Goal: Task Accomplishment & Management: Manage account settings

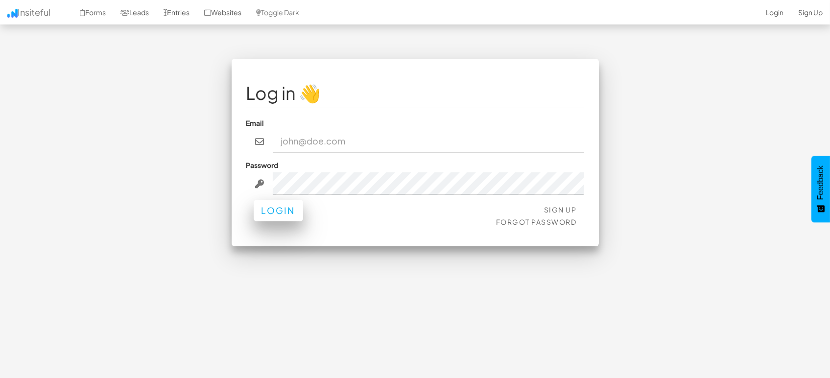
type input "marketing@mapsted.com"
click at [269, 214] on button "Login" at bounding box center [278, 211] width 49 height 22
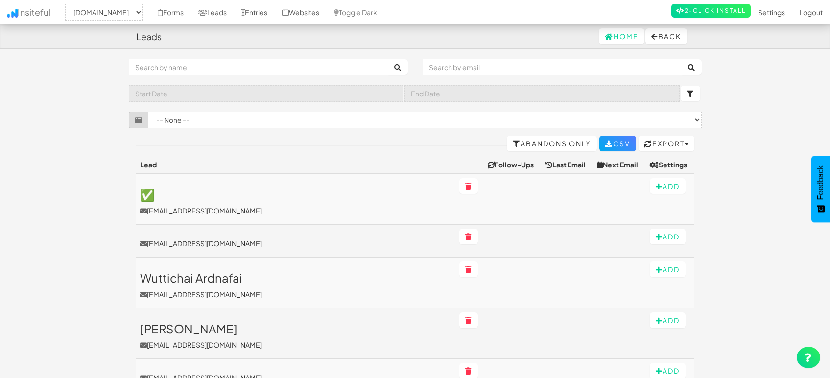
select select "1505"
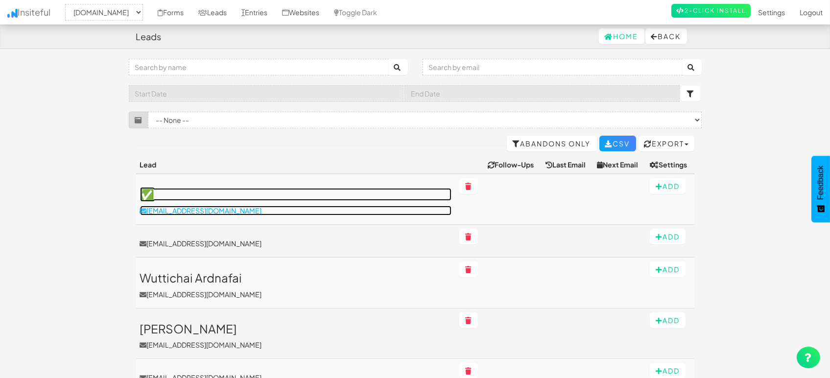
click at [225, 207] on p "[EMAIL_ADDRESS][DOMAIN_NAME]" at bounding box center [295, 211] width 311 height 10
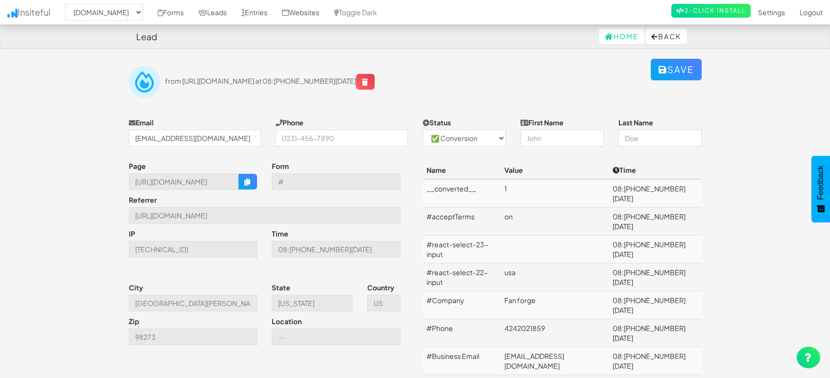
select select "1505"
select select "1"
click at [226, 12] on link "Leads" at bounding box center [212, 12] width 43 height 24
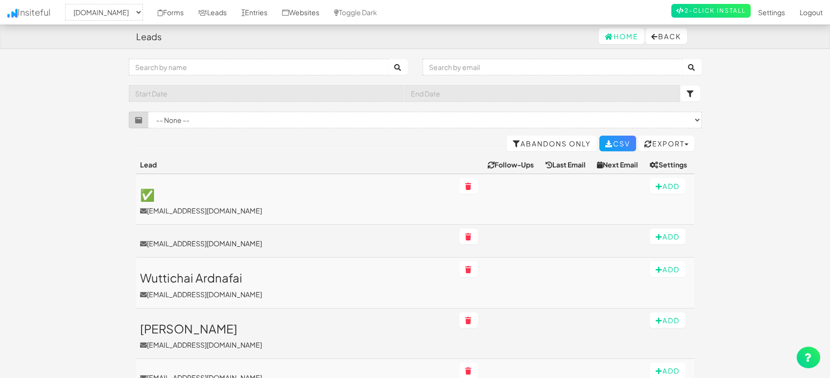
select select "1505"
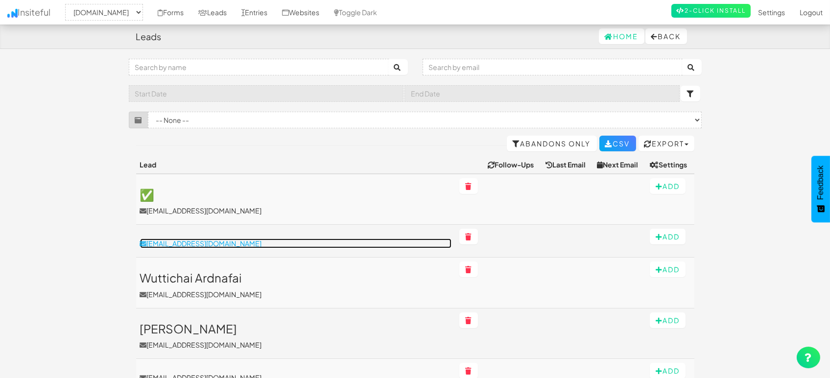
click at [198, 242] on p "[EMAIL_ADDRESS][DOMAIN_NAME]" at bounding box center [295, 243] width 311 height 10
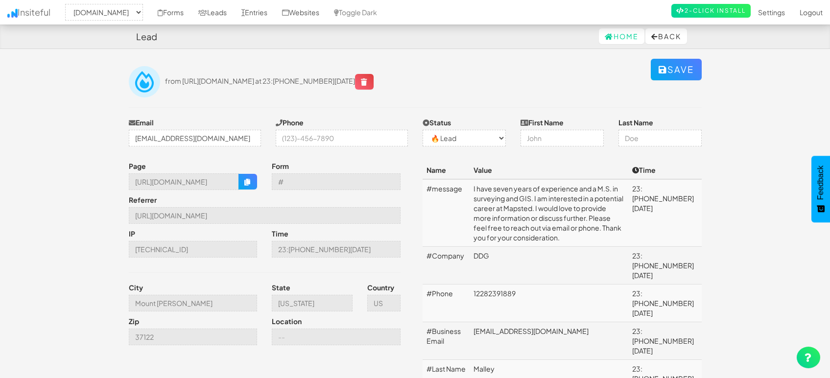
select select "1505"
select select "0"
click at [218, 12] on link "Leads" at bounding box center [212, 12] width 43 height 24
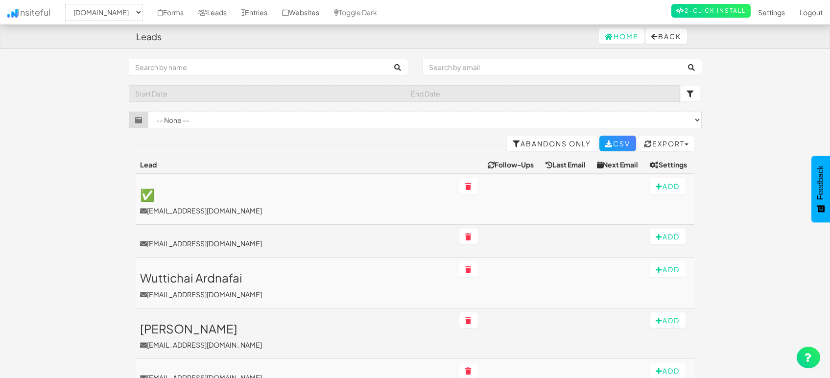
select select "1505"
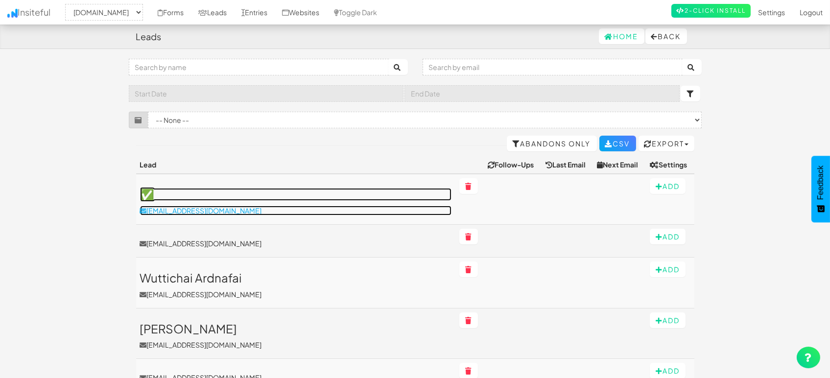
click at [235, 212] on p "unitedentertainmentllc@gmail.com" at bounding box center [295, 211] width 311 height 10
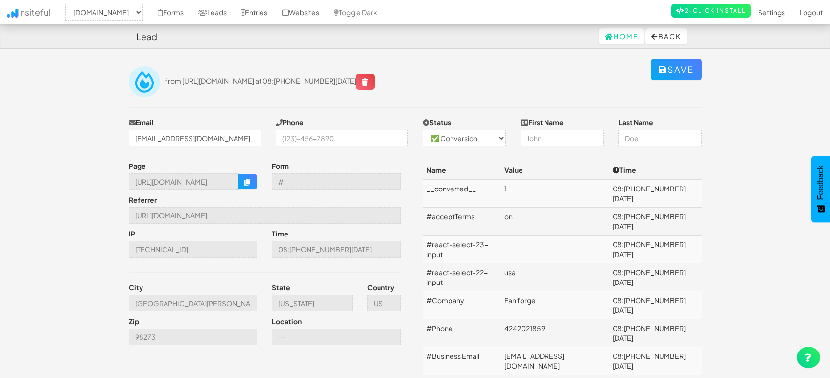
select select "1505"
select select "1"
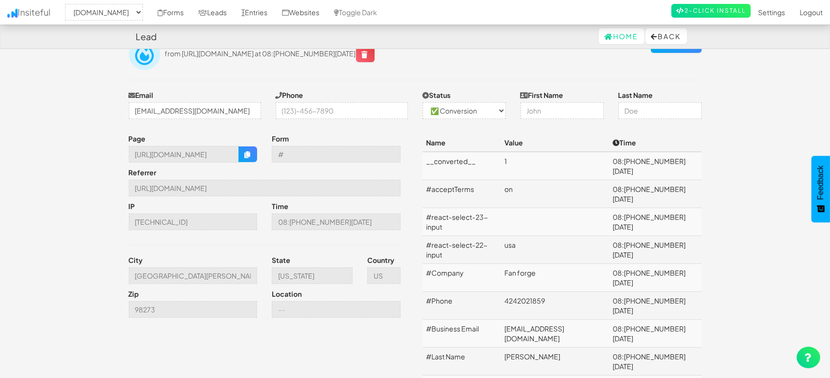
scroll to position [53, 0]
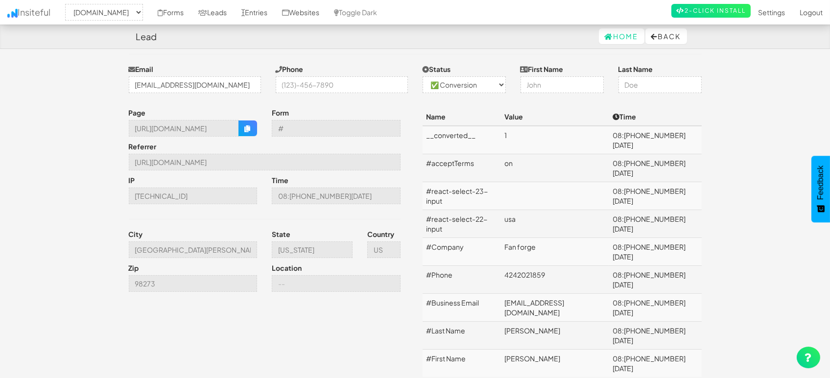
click at [556, 294] on td "unitedentertainmentllc@gmail.com" at bounding box center [554, 308] width 108 height 28
copy td "unitedentertainmentllc@gmail.com"
drag, startPoint x: 536, startPoint y: 263, endPoint x: 503, endPoint y: 260, distance: 32.9
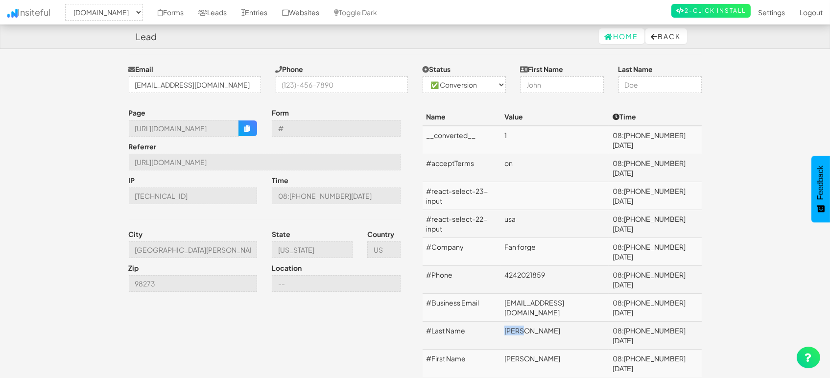
click at [503, 322] on tr "#Last Name Floyd 08:07 08.29.25" at bounding box center [561, 336] width 279 height 28
copy tr "Floyd"
drag, startPoint x: 540, startPoint y: 277, endPoint x: 516, endPoint y: 279, distance: 24.1
click at [516, 349] on td "Shawn" at bounding box center [554, 363] width 108 height 28
copy td "Shawn"
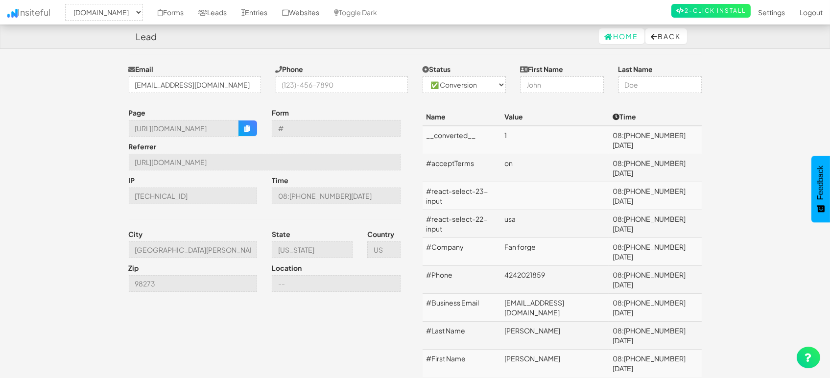
click at [522, 238] on td "Fan forge" at bounding box center [554, 252] width 108 height 28
copy td "Fan forge"
click at [533, 266] on td "4242021859" at bounding box center [554, 280] width 108 height 28
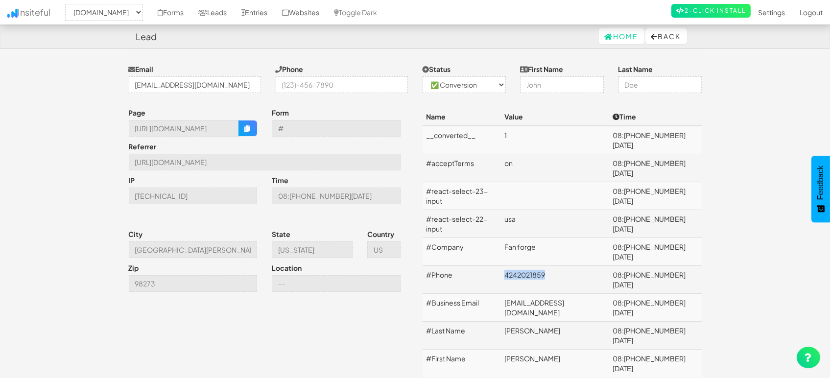
click at [533, 266] on td "4242021859" at bounding box center [554, 280] width 108 height 28
copy td "4242021859"
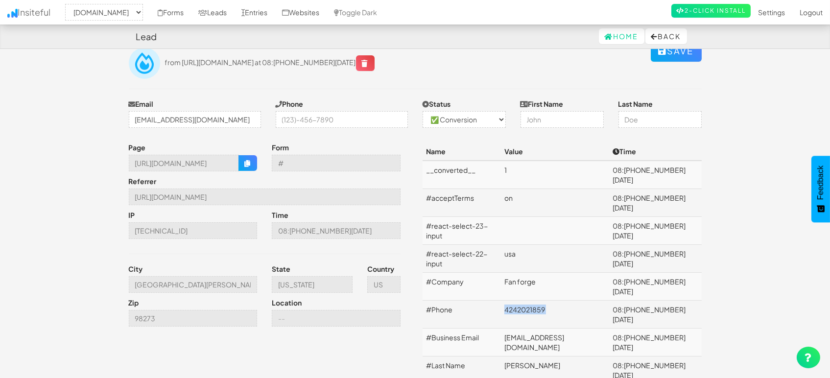
scroll to position [0, 0]
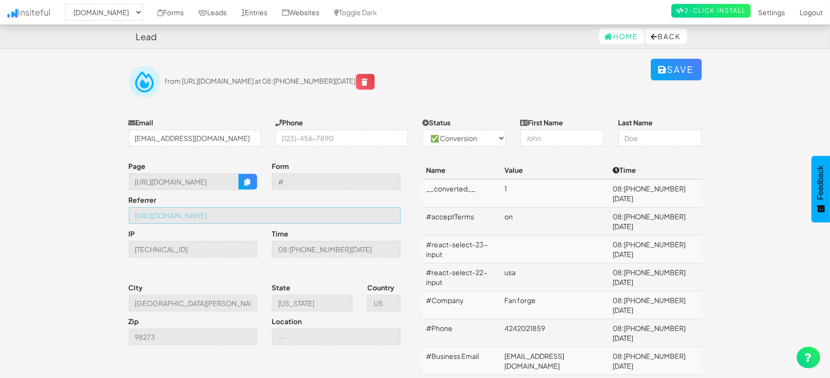
click at [273, 220] on input "https://mapsted.com/industries/stadiums" at bounding box center [265, 215] width 272 height 17
click at [250, 179] on icon "button" at bounding box center [247, 182] width 7 height 7
click at [160, 301] on input "Mount Vernon" at bounding box center [193, 303] width 129 height 17
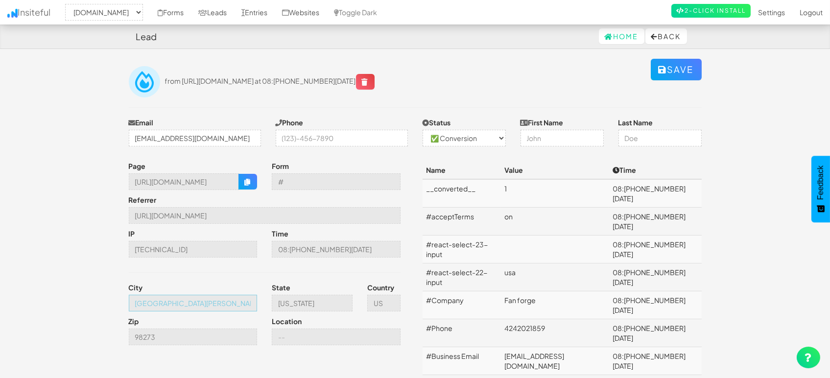
click at [160, 301] on input "Mount Vernon" at bounding box center [193, 303] width 129 height 17
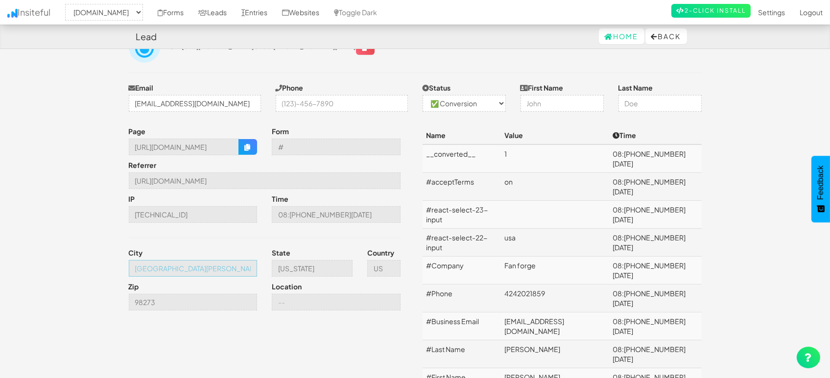
scroll to position [53, 0]
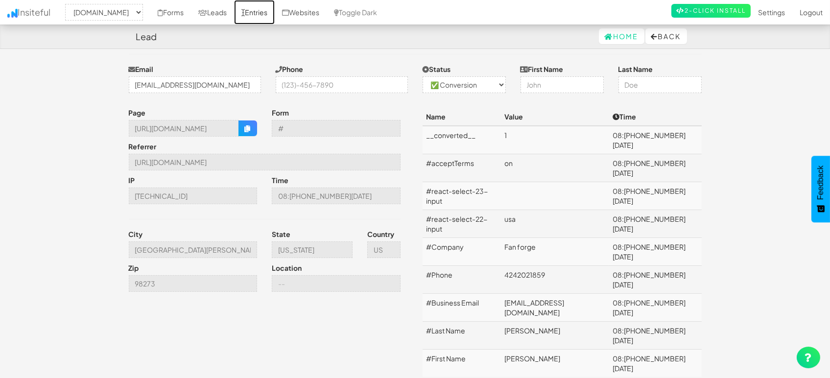
click at [251, 7] on link "Entries" at bounding box center [254, 12] width 41 height 24
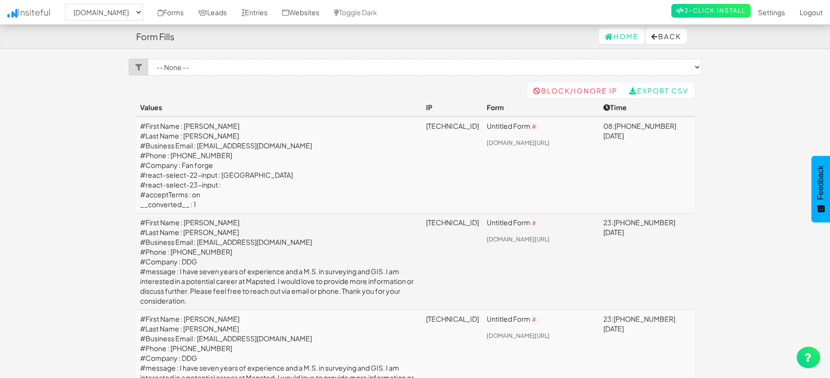
select select "1505"
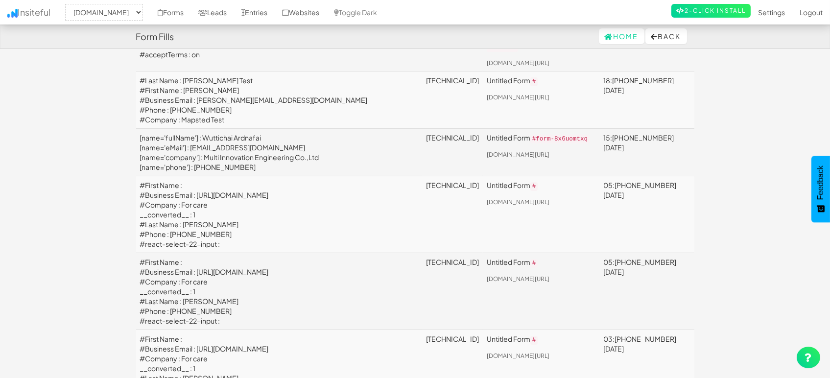
scroll to position [54, 0]
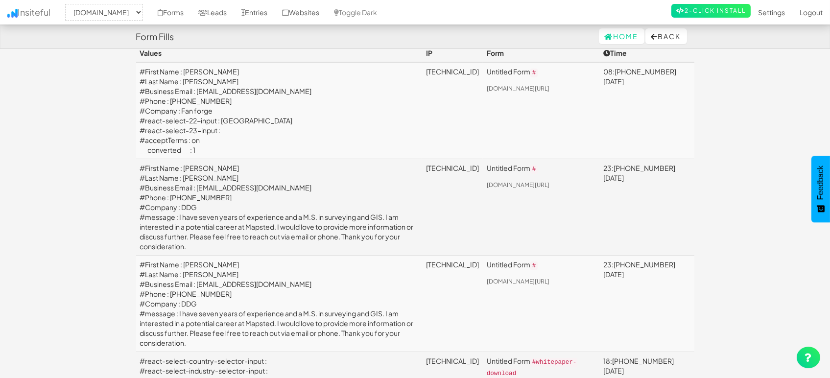
click at [422, 131] on td "2a09:bac3:c938:1246::1d2:50" at bounding box center [452, 110] width 61 height 97
click at [215, 9] on link "Leads" at bounding box center [212, 12] width 43 height 24
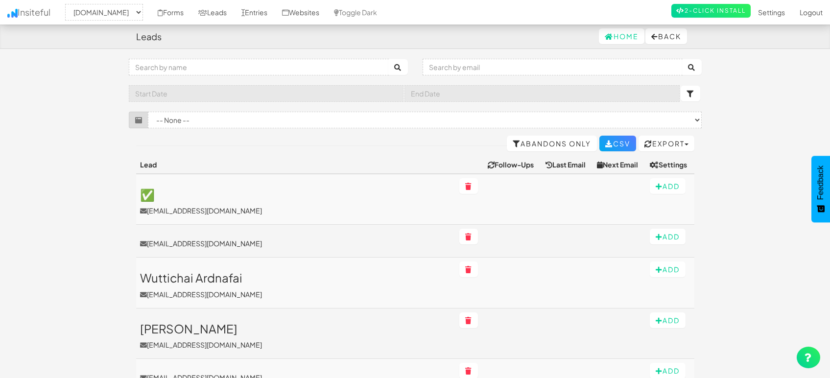
select select "1505"
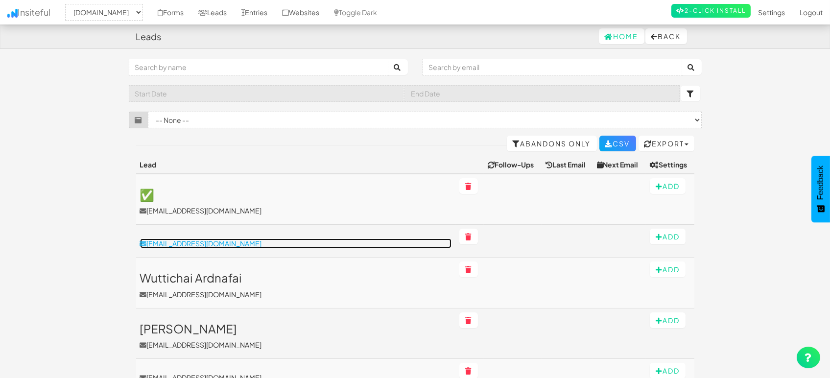
click at [179, 242] on p "[EMAIL_ADDRESS][DOMAIN_NAME]" at bounding box center [295, 243] width 311 height 10
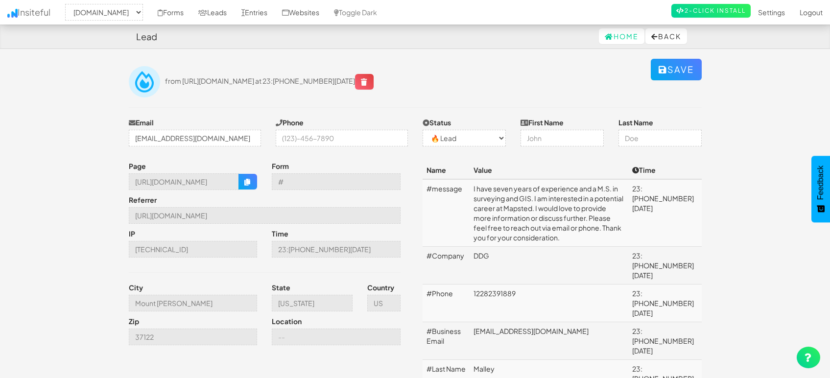
select select "1505"
select select "0"
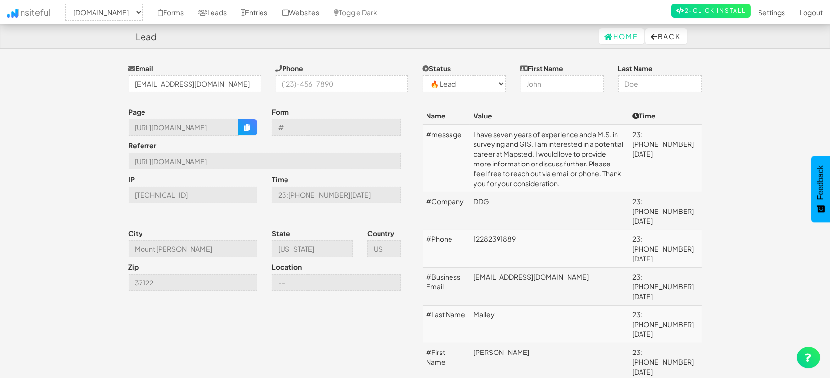
click at [505, 268] on td "[EMAIL_ADDRESS][DOMAIN_NAME]" at bounding box center [548, 287] width 159 height 38
copy td "[EMAIL_ADDRESS][DOMAIN_NAME]"
click at [517, 230] on td "12282391889" at bounding box center [548, 249] width 159 height 38
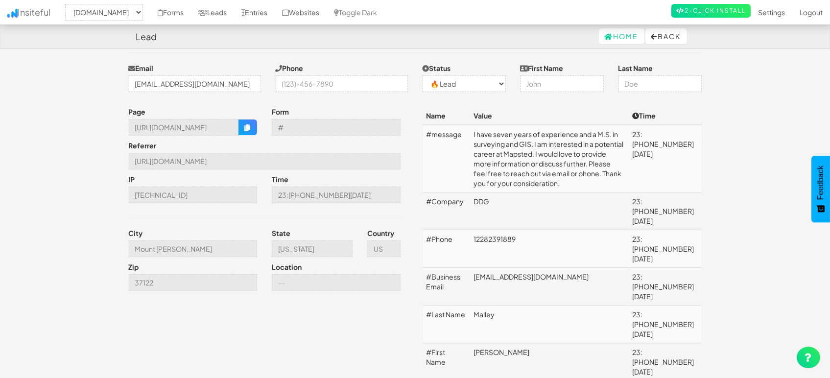
click at [517, 230] on td "12282391889" at bounding box center [548, 249] width 159 height 38
copy td "12282391889"
click at [495, 268] on td "[EMAIL_ADDRESS][DOMAIN_NAME]" at bounding box center [548, 287] width 159 height 38
drag, startPoint x: 498, startPoint y: 276, endPoint x: 466, endPoint y: 278, distance: 32.4
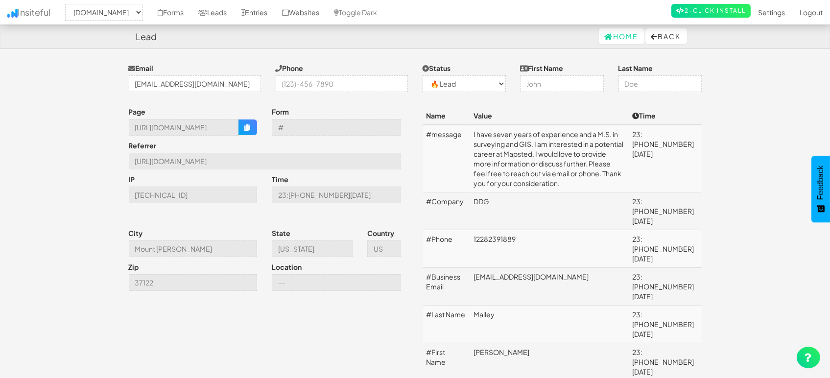
click at [466, 305] on tr "#Last Name [PERSON_NAME] 23:[PHONE_NUMBER][DATE]" at bounding box center [561, 324] width 279 height 38
click at [497, 305] on td "Malley" at bounding box center [548, 324] width 159 height 38
drag, startPoint x: 496, startPoint y: 276, endPoint x: 474, endPoint y: 274, distance: 22.1
click at [474, 305] on td "Malley" at bounding box center [548, 324] width 159 height 38
copy td "Malley"
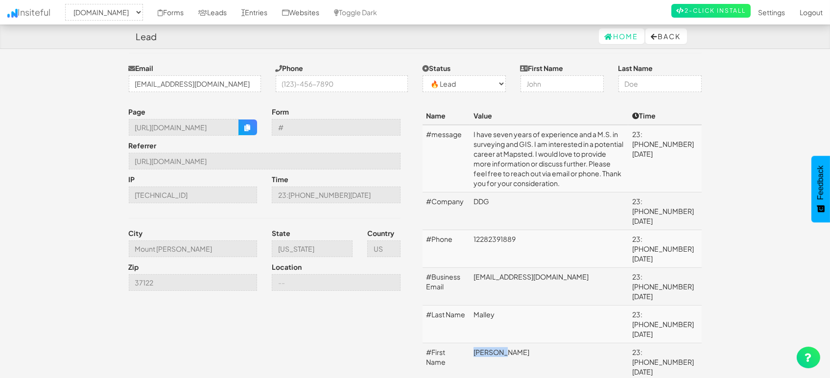
drag, startPoint x: 506, startPoint y: 305, endPoint x: 470, endPoint y: 304, distance: 35.8
click at [470, 343] on td "[PERSON_NAME]" at bounding box center [548, 362] width 159 height 38
copy td "[PERSON_NAME]"
click at [540, 268] on td "[EMAIL_ADDRESS][DOMAIN_NAME]" at bounding box center [548, 287] width 159 height 38
drag, startPoint x: 487, startPoint y: 191, endPoint x: 475, endPoint y: 189, distance: 12.9
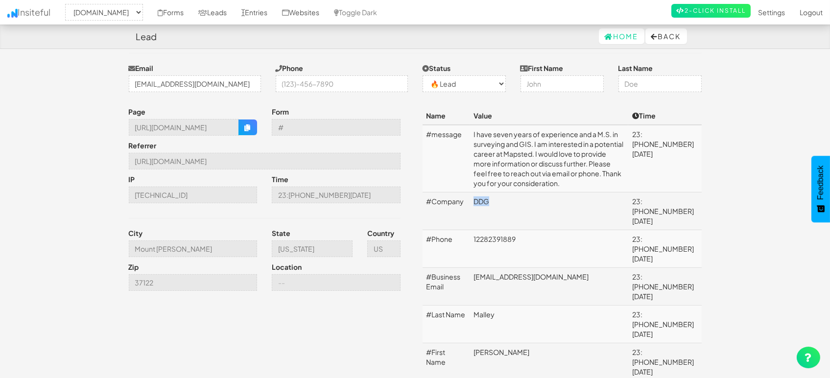
click at [475, 192] on td "DDG" at bounding box center [548, 211] width 159 height 38
copy td "DDG"
click at [506, 154] on td "I have seven years of experience and a M.S. in surveying and GIS. I am interest…" at bounding box center [548, 159] width 159 height 68
click at [239, 156] on input "[URL][DOMAIN_NAME]" at bounding box center [265, 161] width 272 height 17
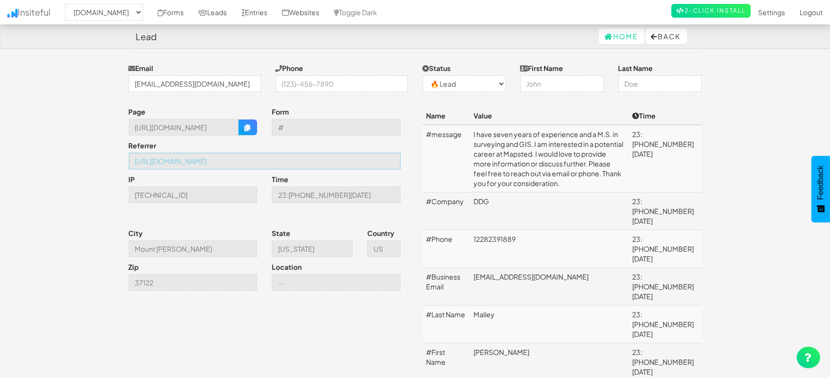
click at [239, 156] on input "[URL][DOMAIN_NAME]" at bounding box center [265, 161] width 272 height 17
click at [248, 128] on icon "button" at bounding box center [247, 127] width 7 height 7
click at [197, 251] on input "Mount [PERSON_NAME]" at bounding box center [193, 248] width 129 height 17
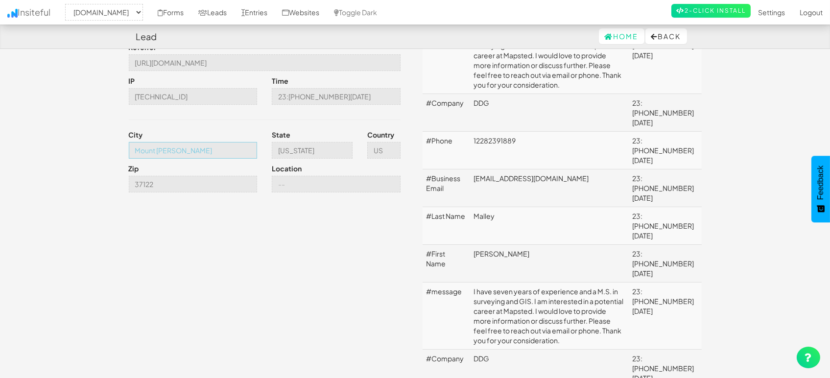
scroll to position [163, 0]
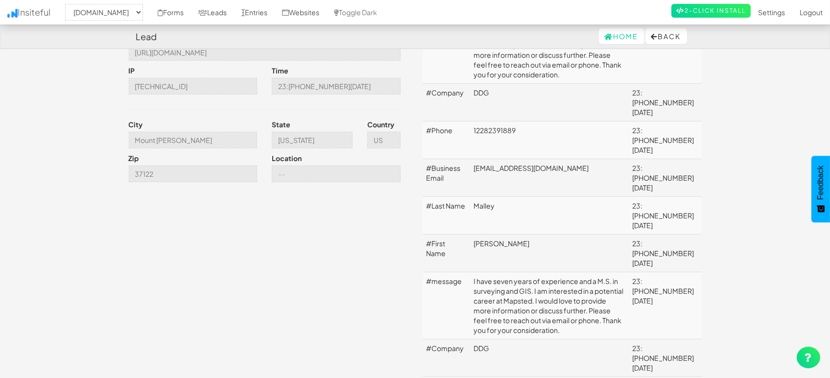
click at [591, 272] on td "I have seven years of experience and a M.S. in surveying and GIS. I am interest…" at bounding box center [548, 305] width 159 height 67
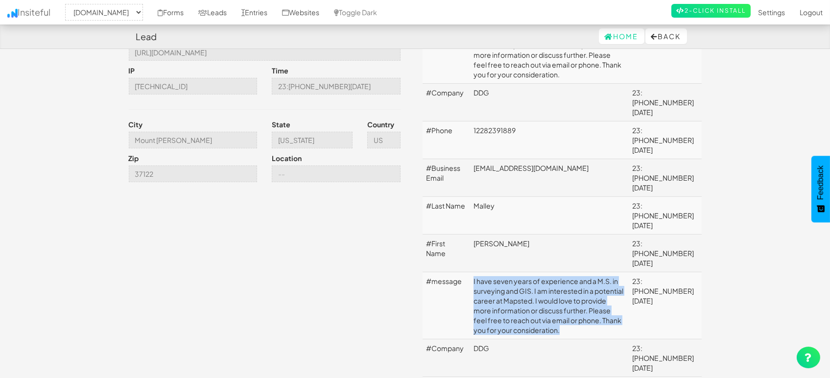
drag, startPoint x: 580, startPoint y: 265, endPoint x: 463, endPoint y: 222, distance: 124.6
click at [463, 272] on tr "#message I have seven years of experience and a M.S. in surveying and GIS. I am…" at bounding box center [561, 305] width 279 height 67
copy tr "I have seven years of experience and a M.S. in surveying and GIS. I am interest…"
